Goal: Task Accomplishment & Management: Use online tool/utility

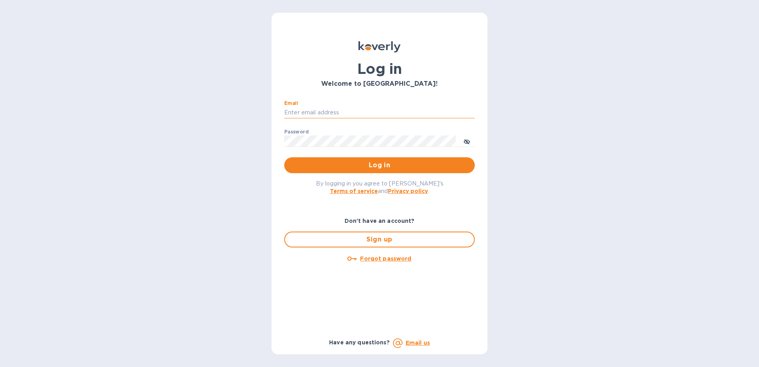
click at [335, 109] on input "Email" at bounding box center [379, 113] width 190 height 12
type input "kcassidy@nicholscauley.com"
click at [284, 157] on button "Log in" at bounding box center [379, 165] width 190 height 16
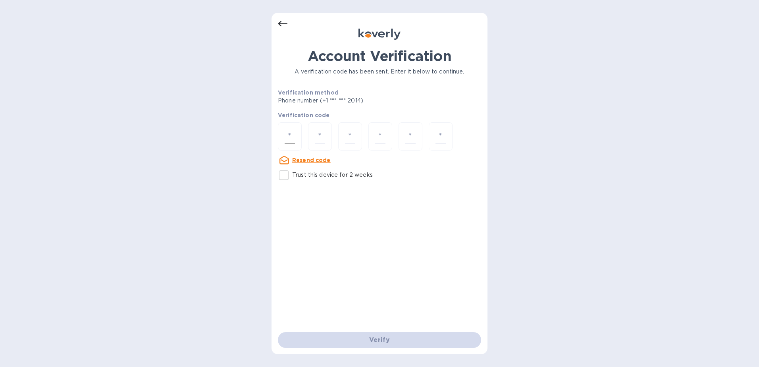
click at [289, 133] on input "number" at bounding box center [289, 136] width 10 height 15
type input "2"
type input "8"
type input "4"
type input "9"
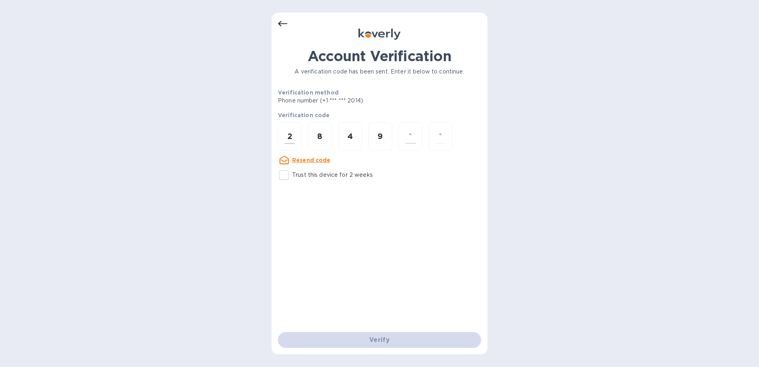
type input "6"
type input "5"
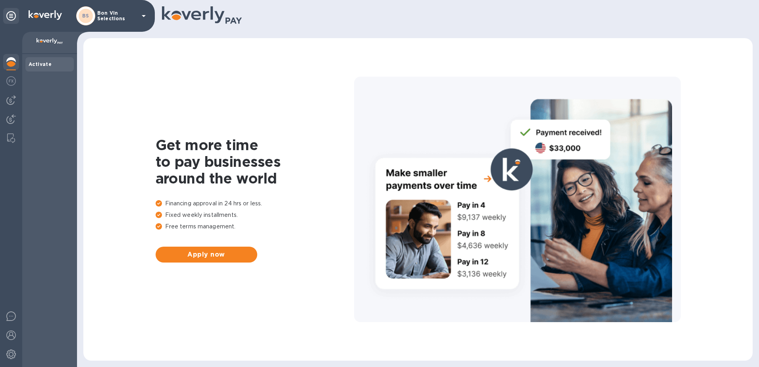
click at [116, 15] on p "Bon Vin Selections" at bounding box center [117, 15] width 40 height 11
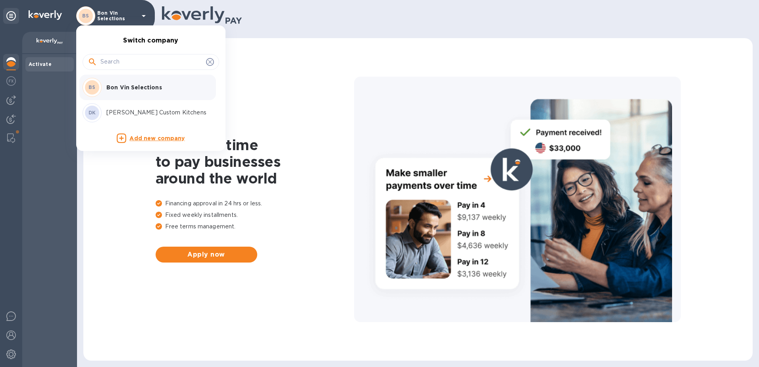
click at [117, 88] on p "Bon Vin Selections" at bounding box center [156, 87] width 100 height 8
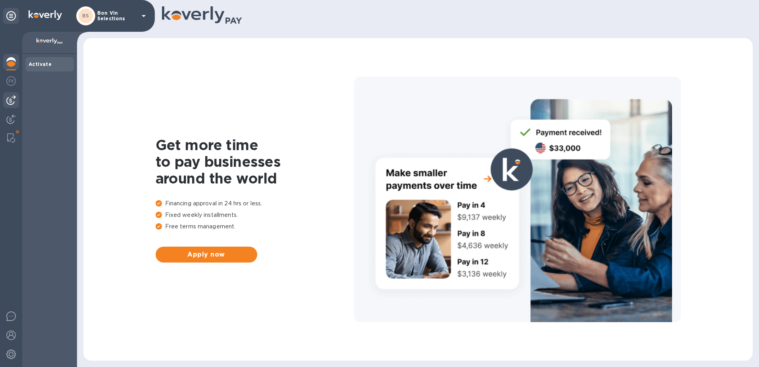
click at [12, 97] on img at bounding box center [11, 100] width 10 height 10
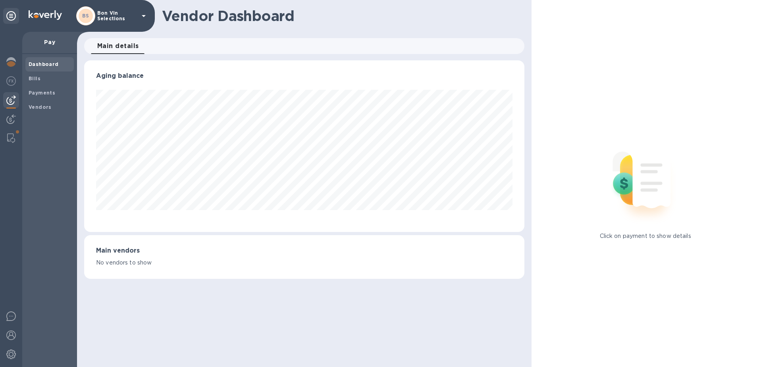
scroll to position [396614, 396348]
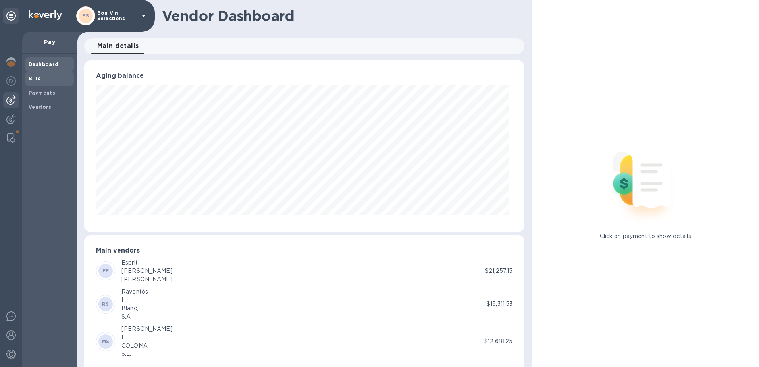
click at [33, 78] on b "Bills" at bounding box center [35, 78] width 12 height 6
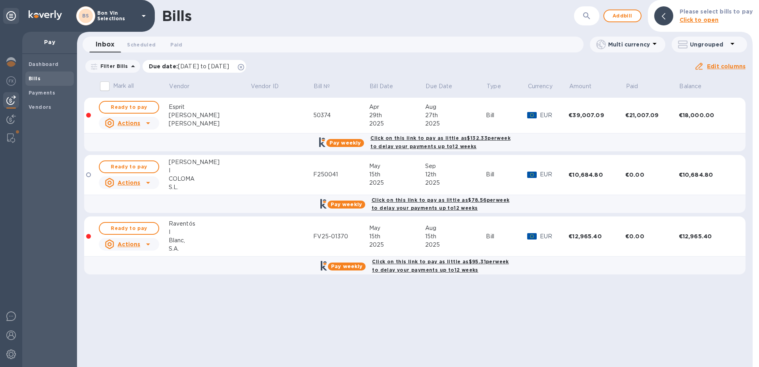
click at [244, 64] on icon at bounding box center [241, 67] width 6 height 6
click at [129, 106] on span "Ready to pay" at bounding box center [129, 107] width 46 height 10
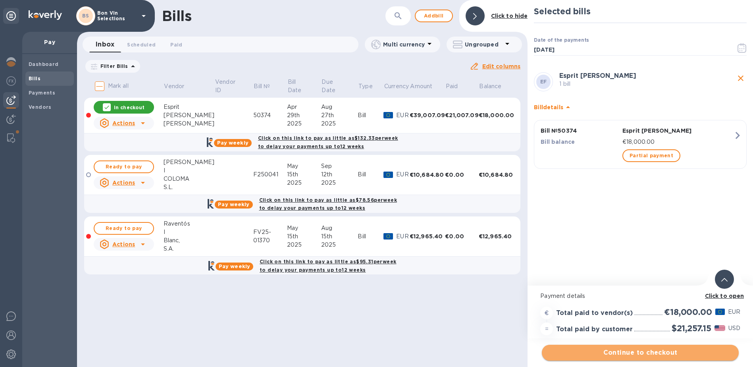
click at [643, 350] on span "Continue to checkout" at bounding box center [640, 353] width 184 height 10
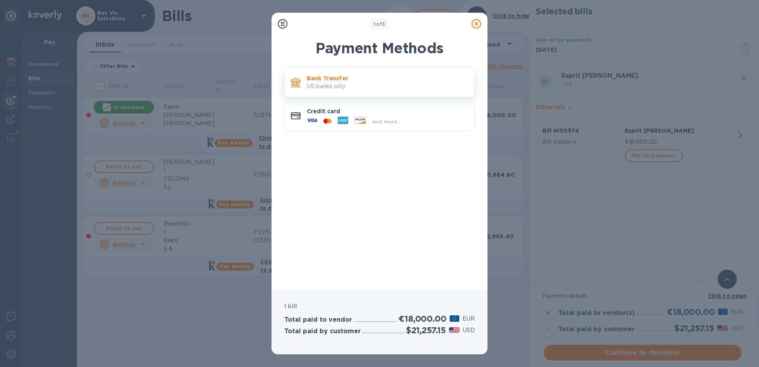
click at [332, 79] on p "Bank Transfer" at bounding box center [387, 78] width 161 height 8
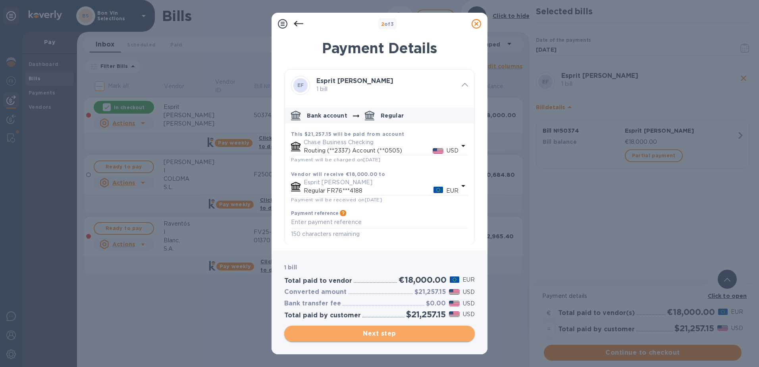
click at [378, 332] on span "Next step" at bounding box center [379, 334] width 178 height 10
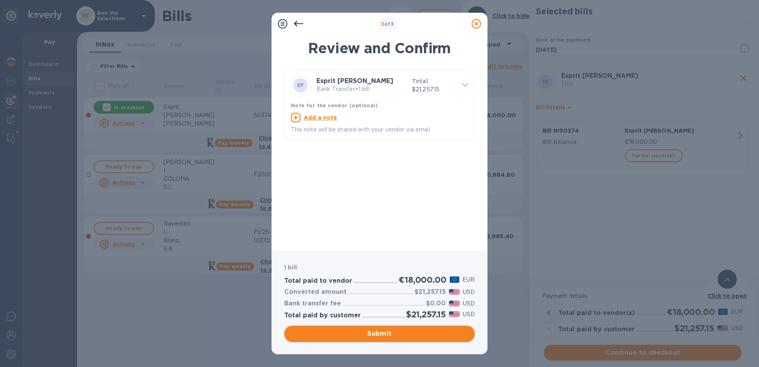
click at [378, 334] on span "Submit" at bounding box center [379, 334] width 178 height 10
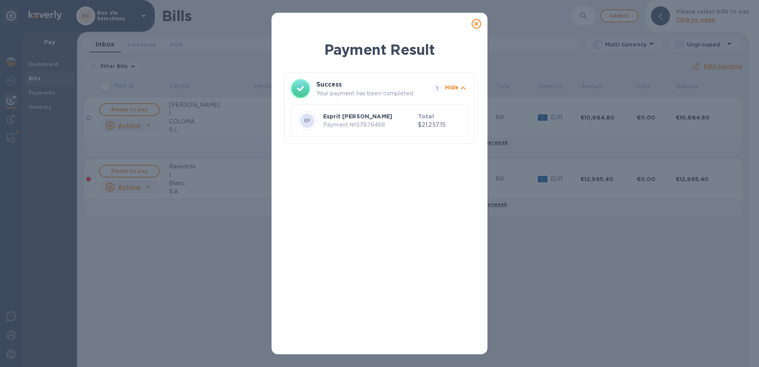
click at [475, 23] on icon at bounding box center [476, 24] width 10 height 10
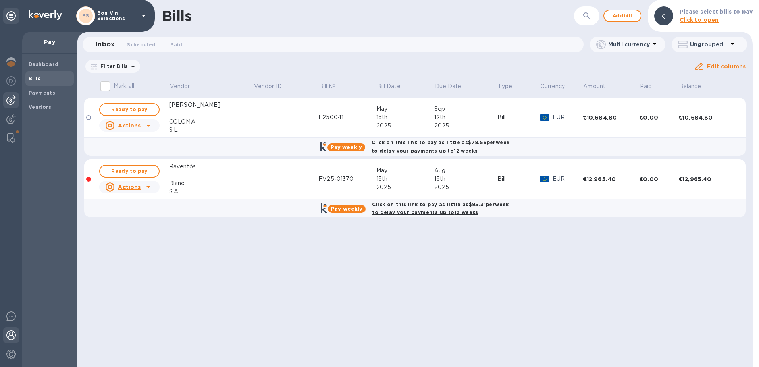
click at [11, 336] on img at bounding box center [11, 335] width 10 height 10
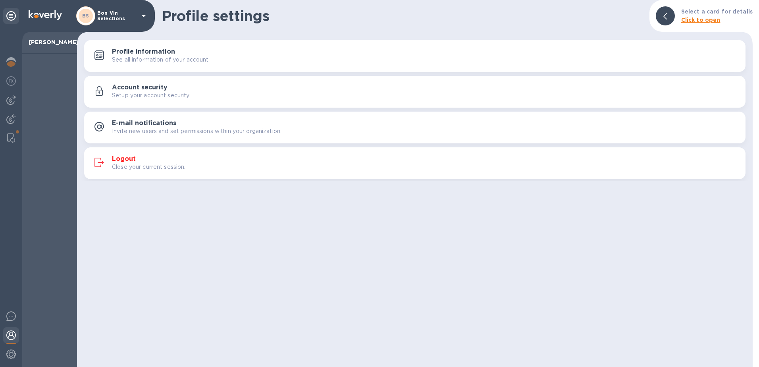
click at [123, 161] on h3 "Logout" at bounding box center [124, 159] width 24 height 8
